Goal: Information Seeking & Learning: Learn about a topic

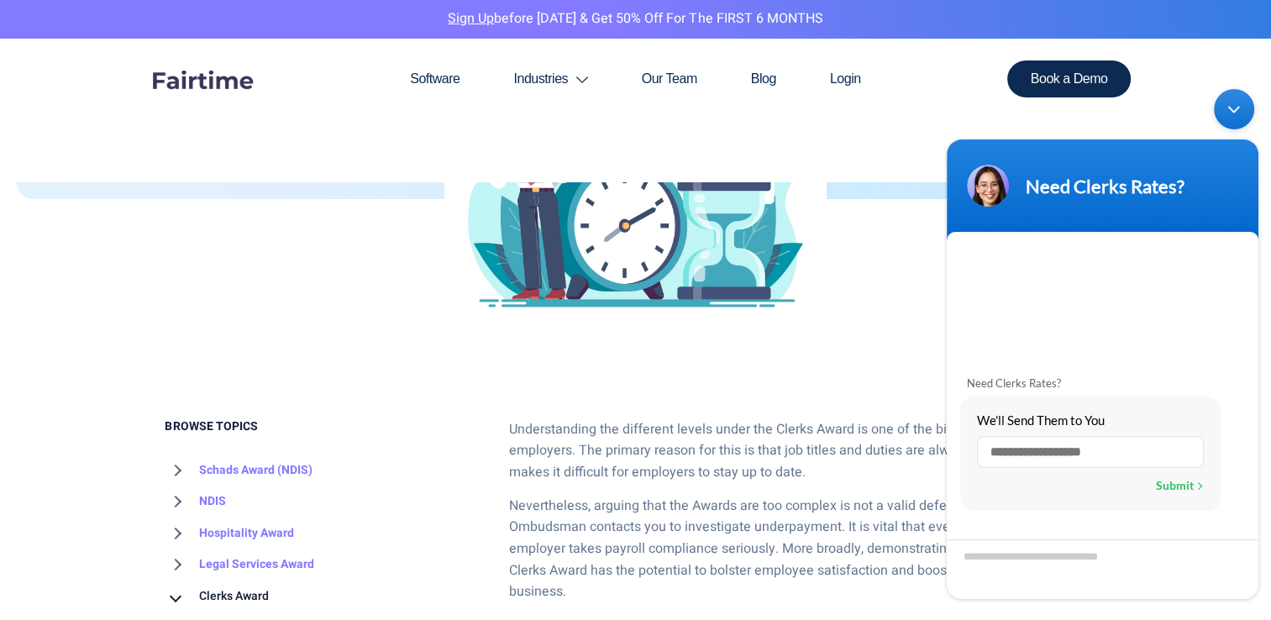
scroll to position [504, 0]
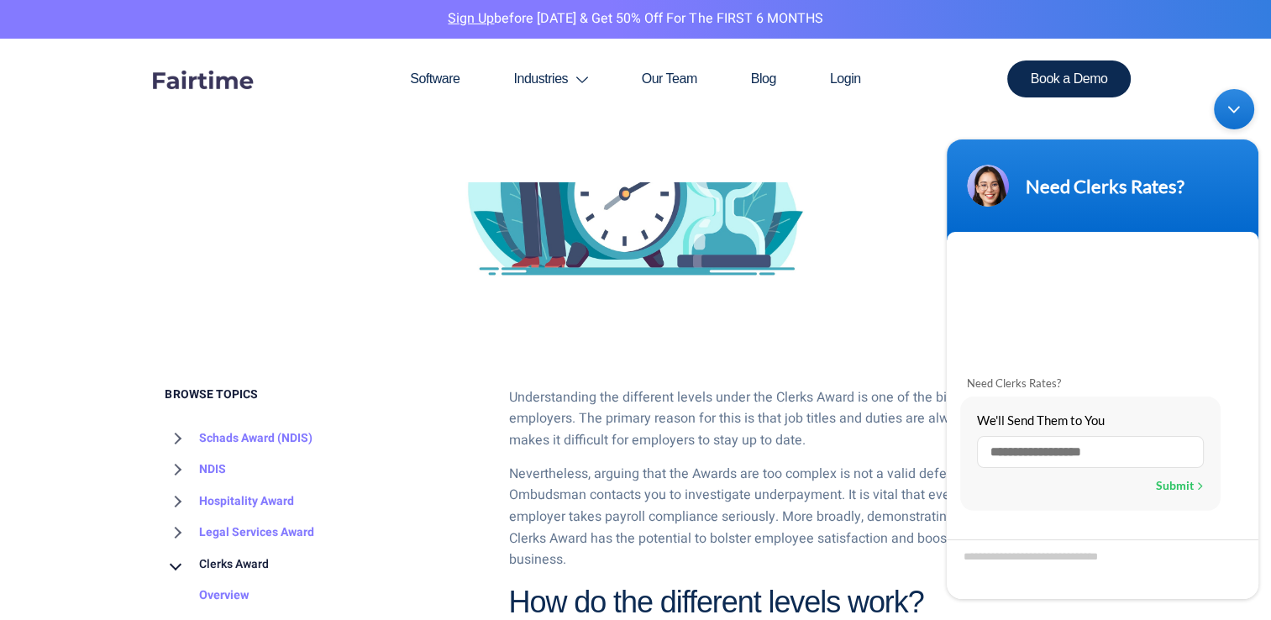
click at [1246, 105] on div "Minimize live chat window" at bounding box center [1234, 108] width 40 height 40
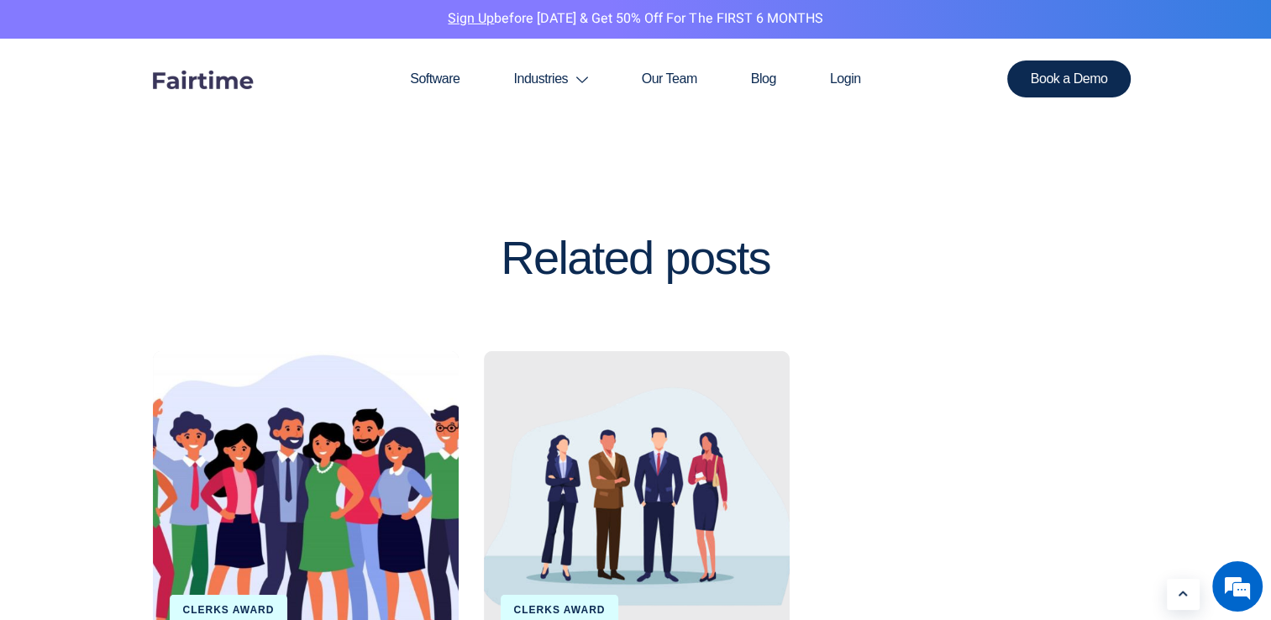
scroll to position [4369, 0]
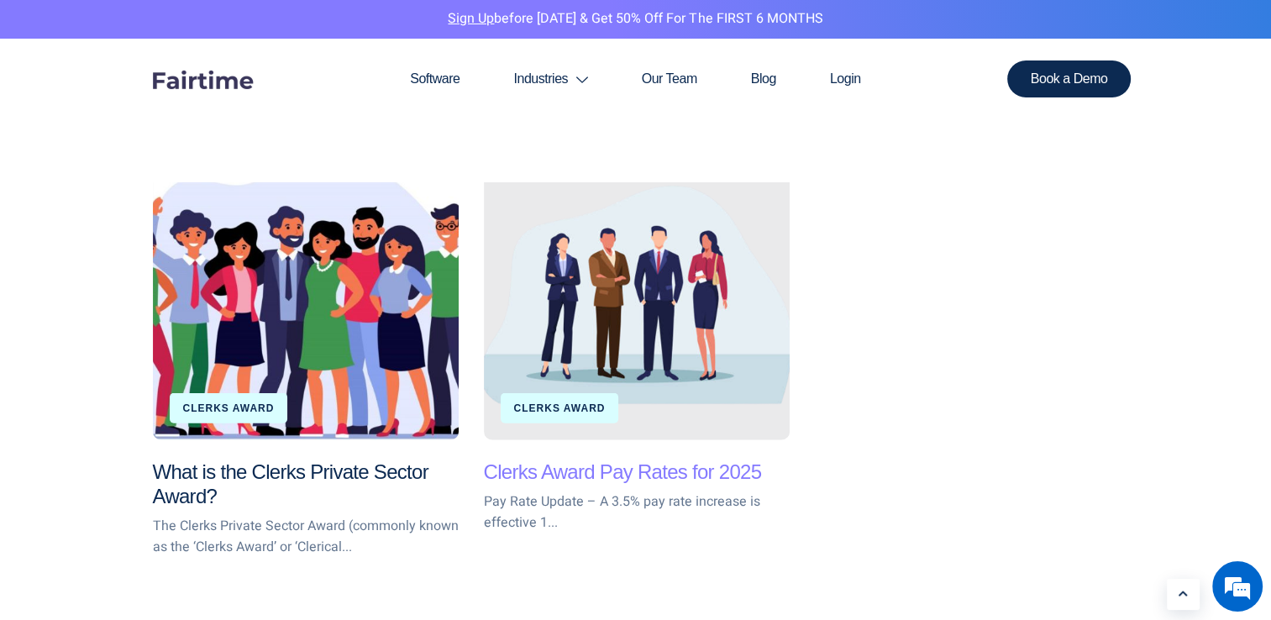
click at [589, 460] on link "Clerks Award Pay Rates for 2025" at bounding box center [623, 471] width 278 height 23
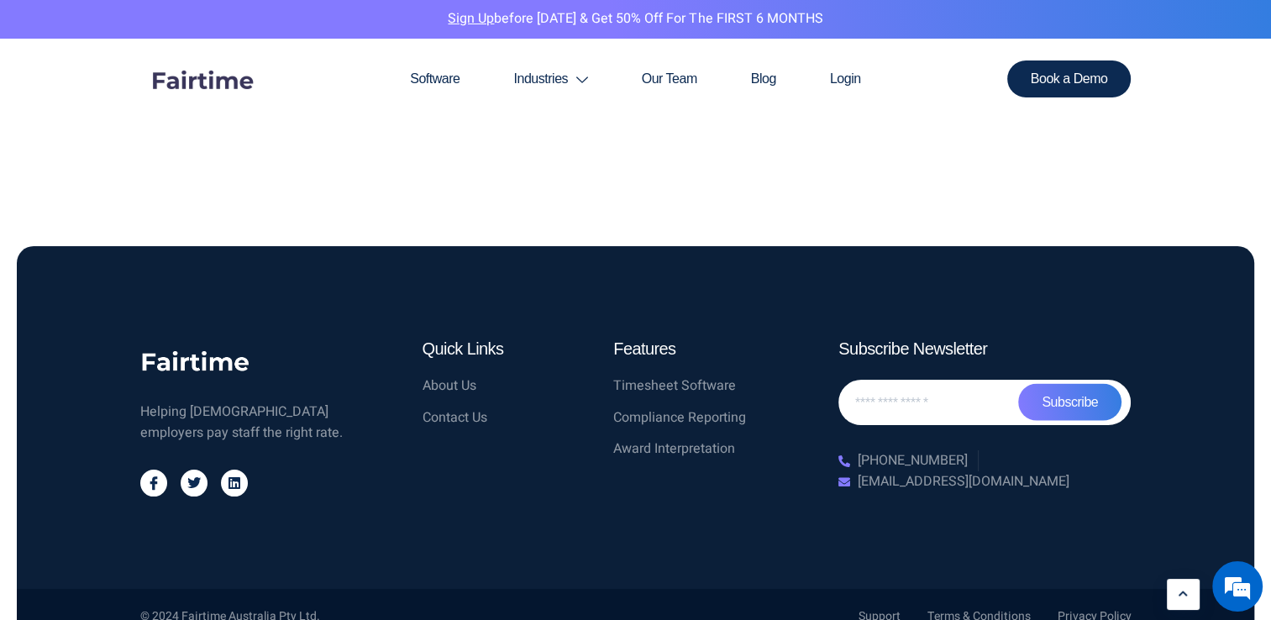
scroll to position [3514, 0]
